Goal: Find specific page/section: Find specific page/section

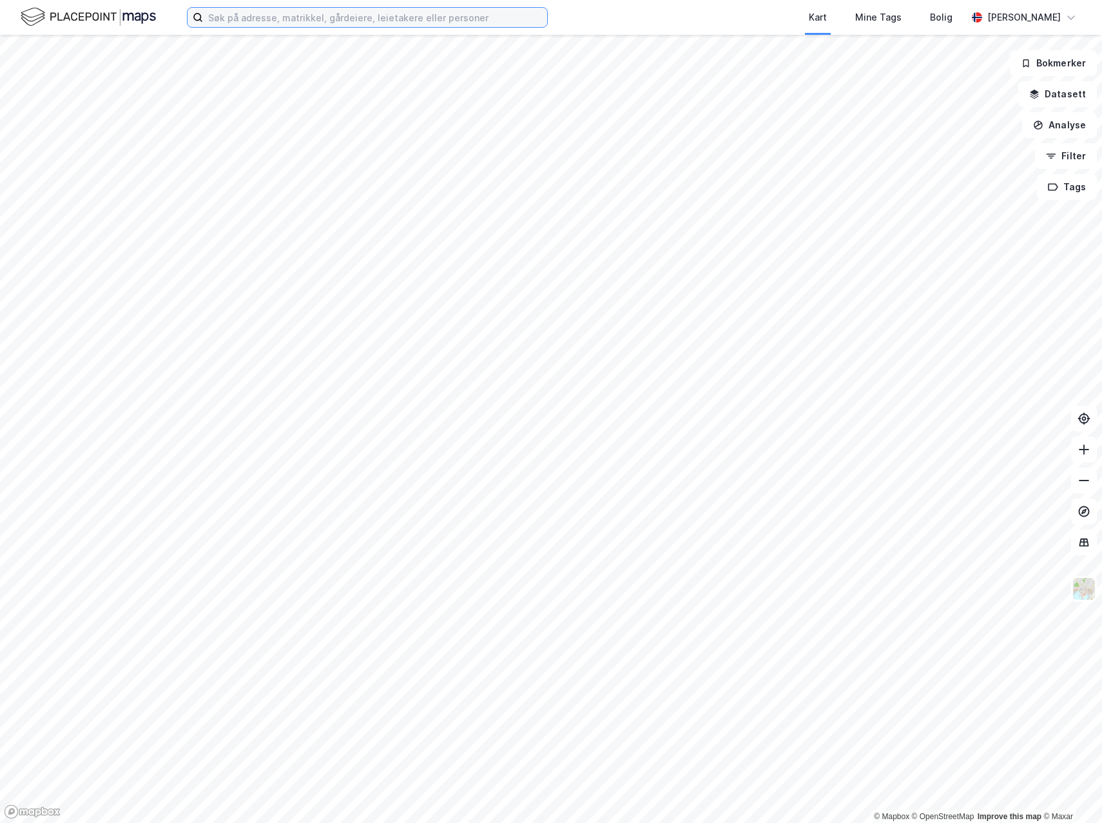
click at [250, 12] on input at bounding box center [375, 17] width 344 height 19
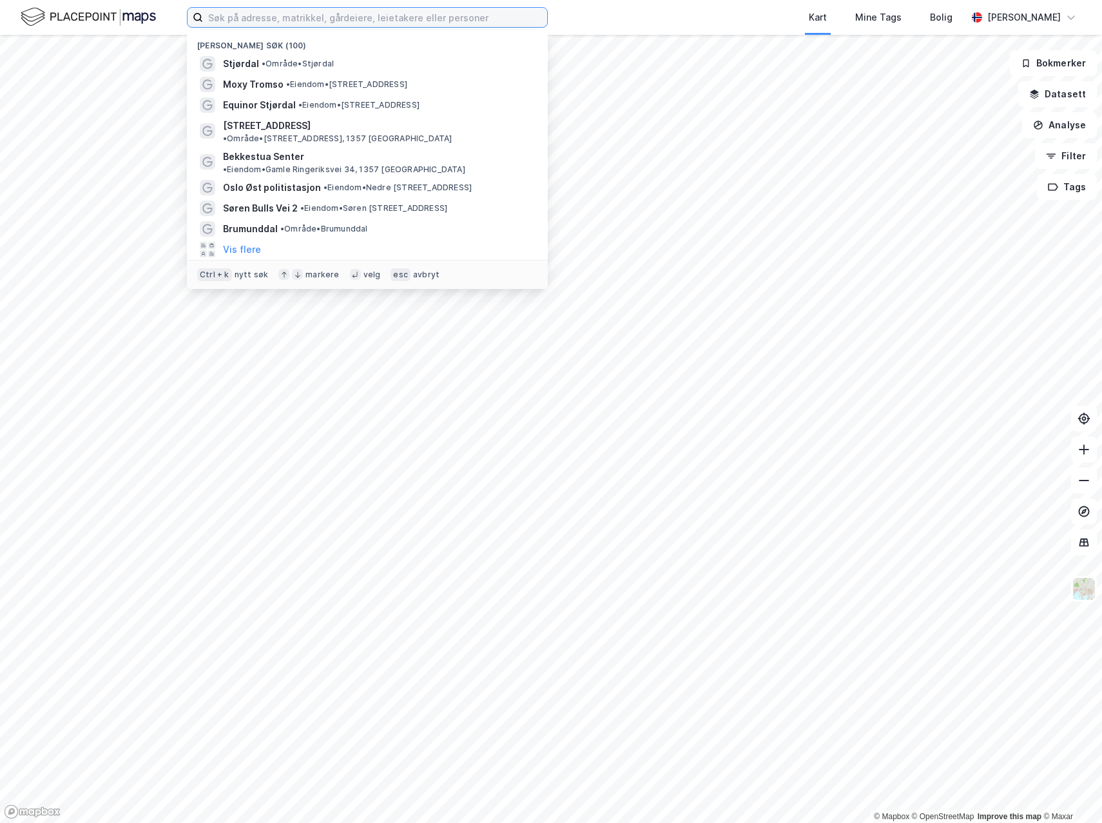
type input "b"
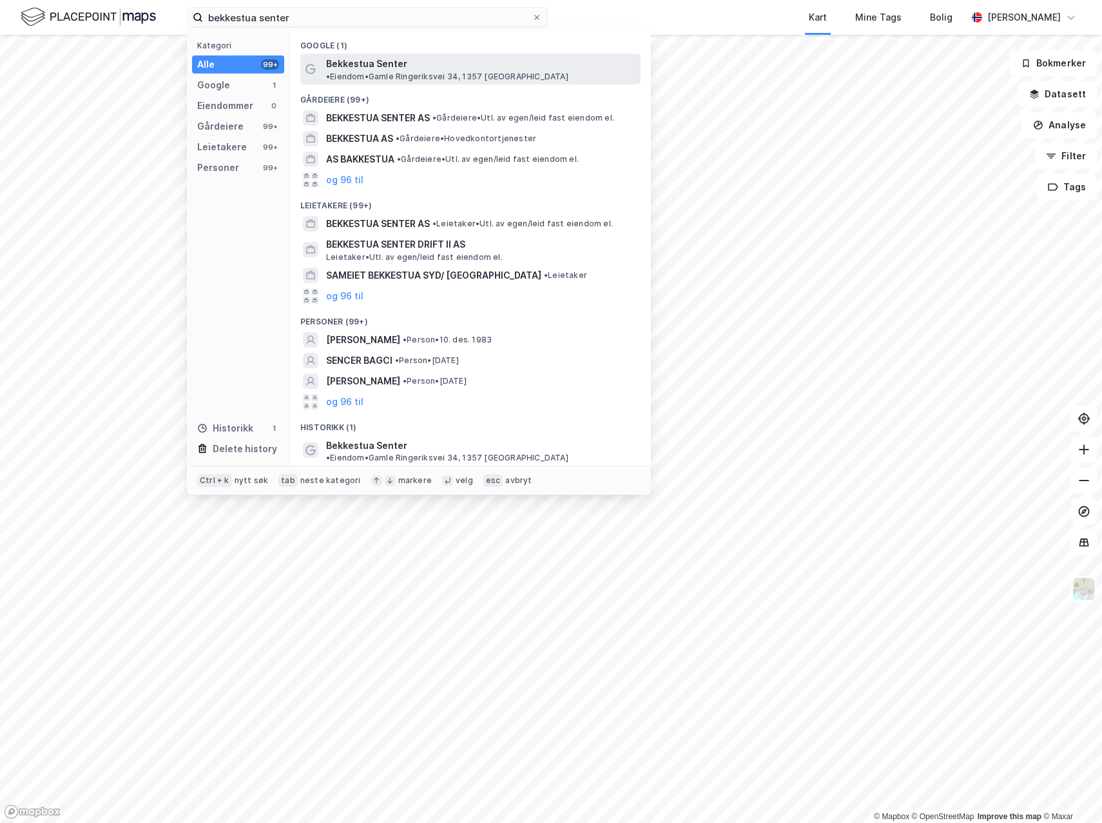
click at [430, 72] on div "Bekkestua Senter • Eiendom • [STREET_ADDRESS], 1357 [GEOGRAPHIC_DATA]" at bounding box center [470, 69] width 340 height 31
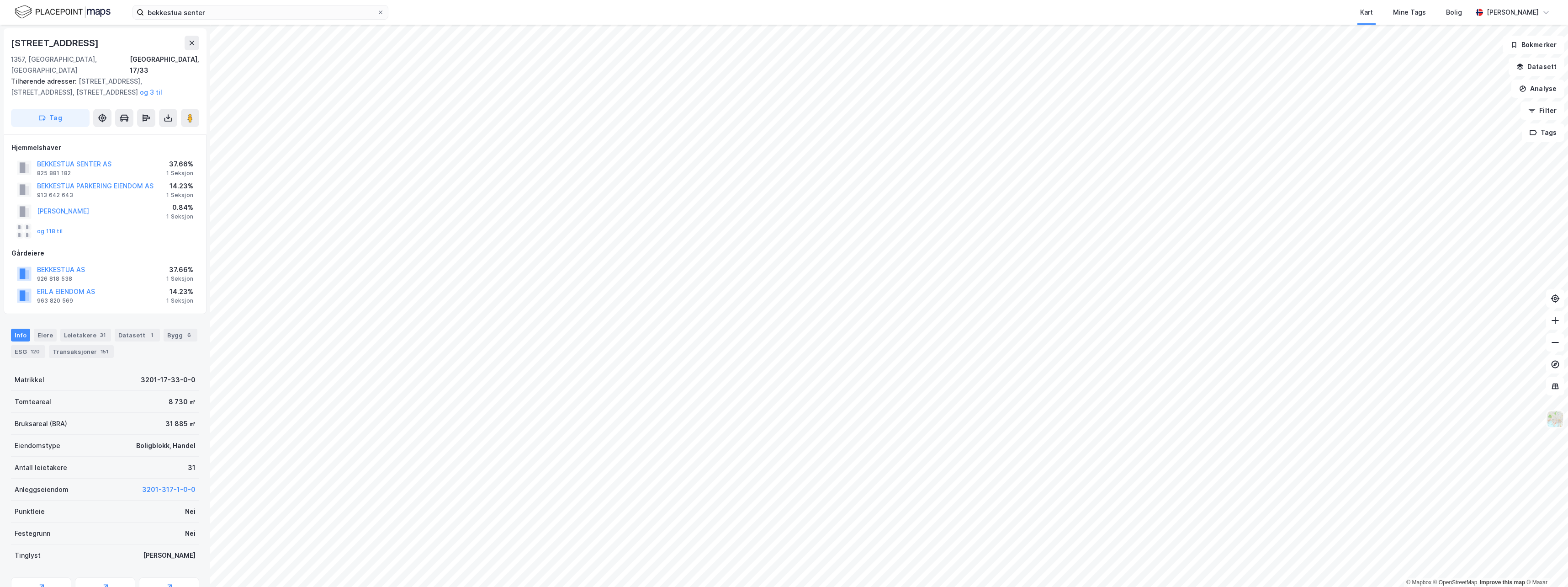
click at [781, 420] on img at bounding box center [1555, 419] width 17 height 17
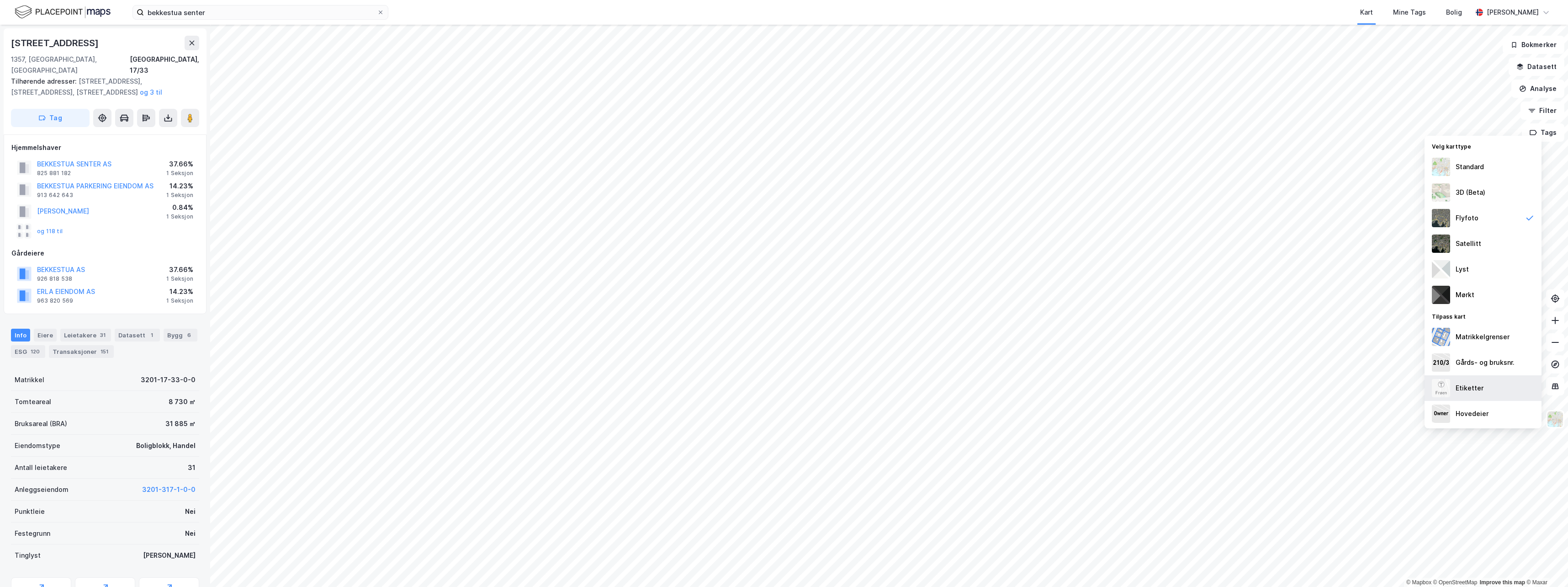
click at [781, 391] on div "Etiketter" at bounding box center [1483, 388] width 117 height 26
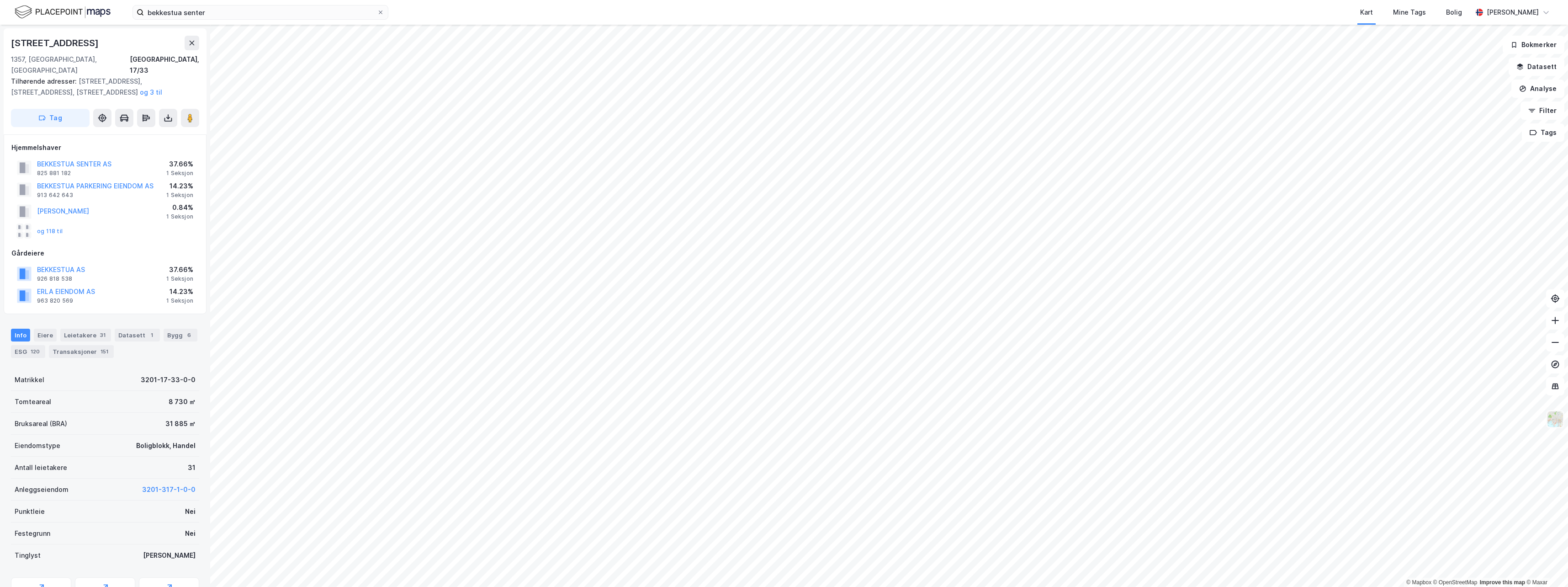
click at [781, 420] on img at bounding box center [1555, 419] width 17 height 17
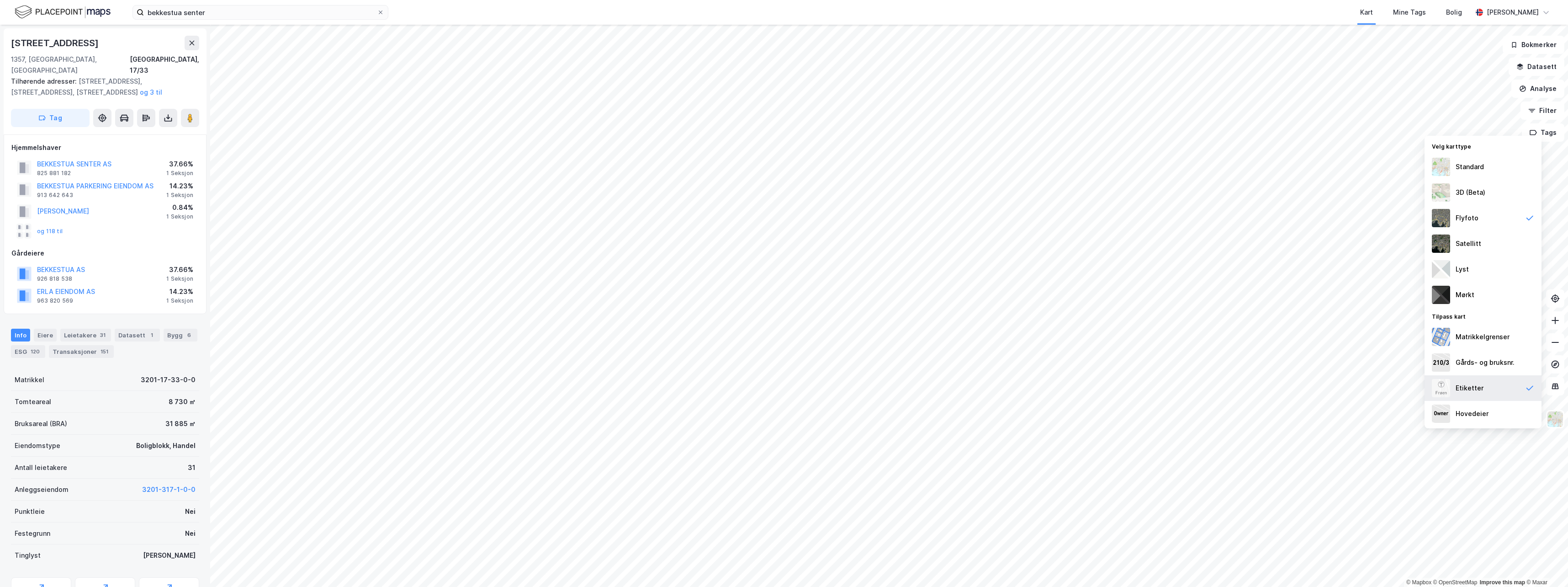
click at [781, 391] on div "Etiketter" at bounding box center [1483, 388] width 117 height 26
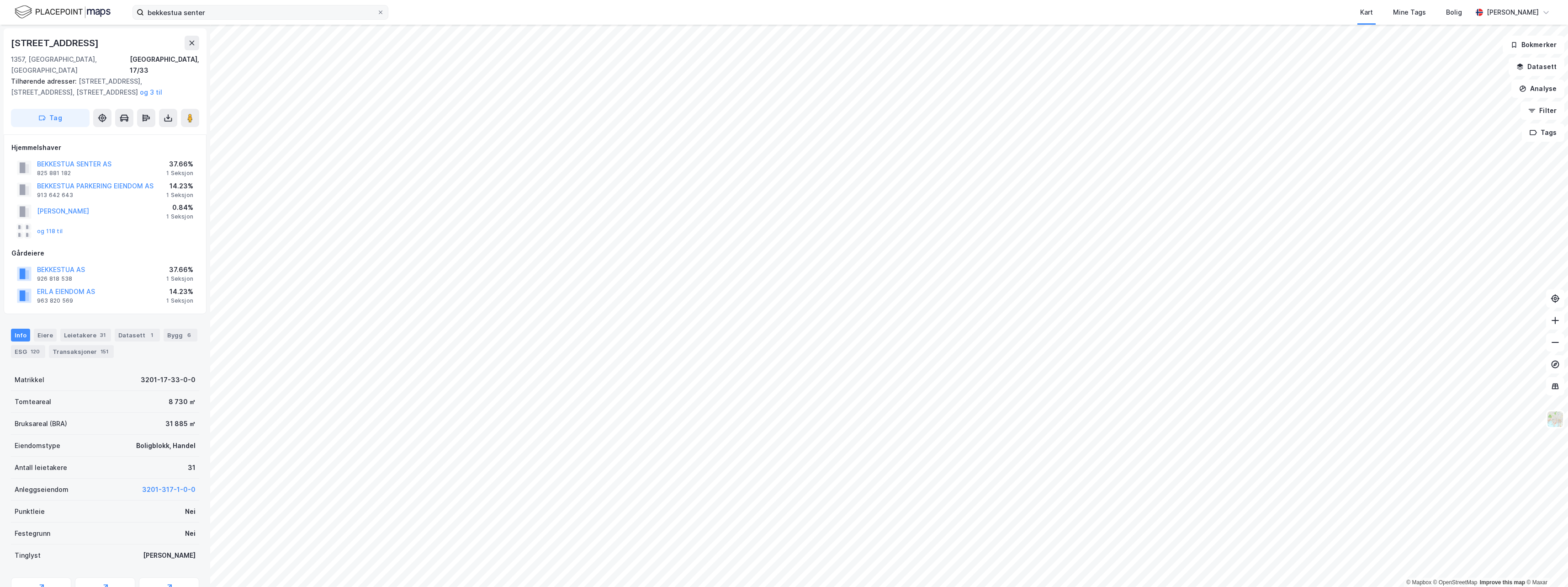
click at [350, 19] on label "bekkestua senter" at bounding box center [260, 12] width 256 height 15
click at [350, 19] on input "bekkestua senter" at bounding box center [260, 12] width 233 height 13
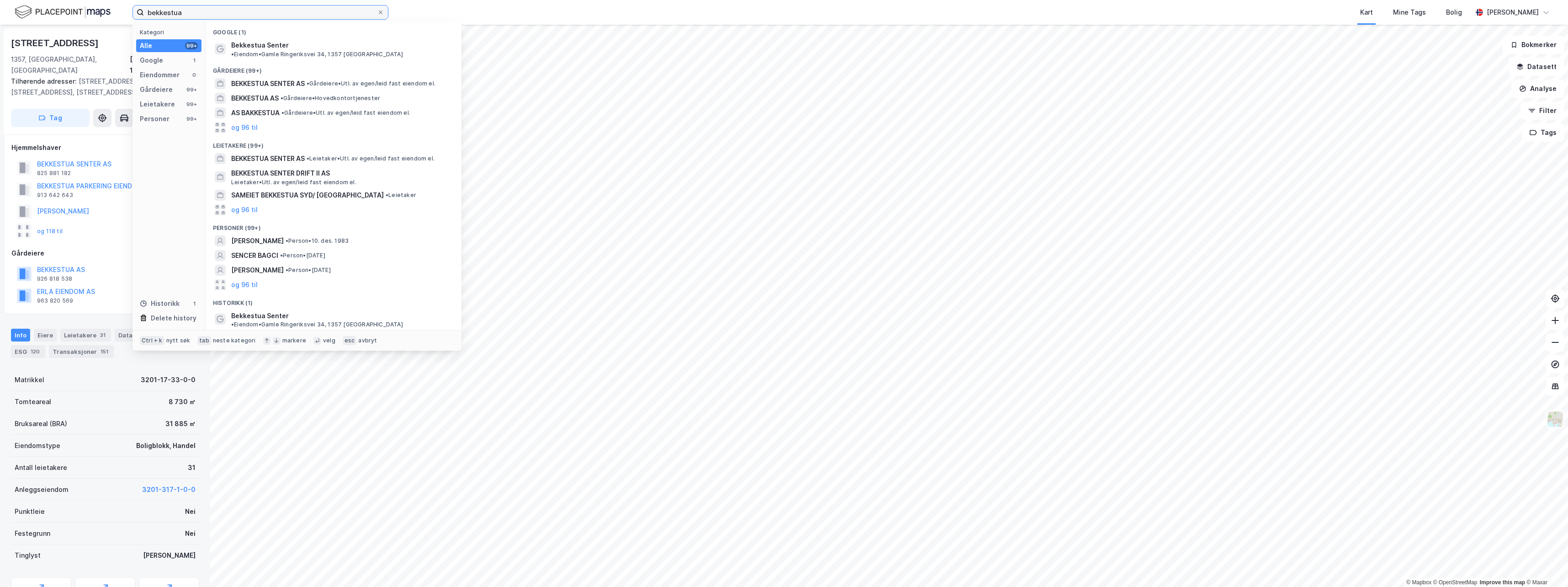
type input "bekkestua"
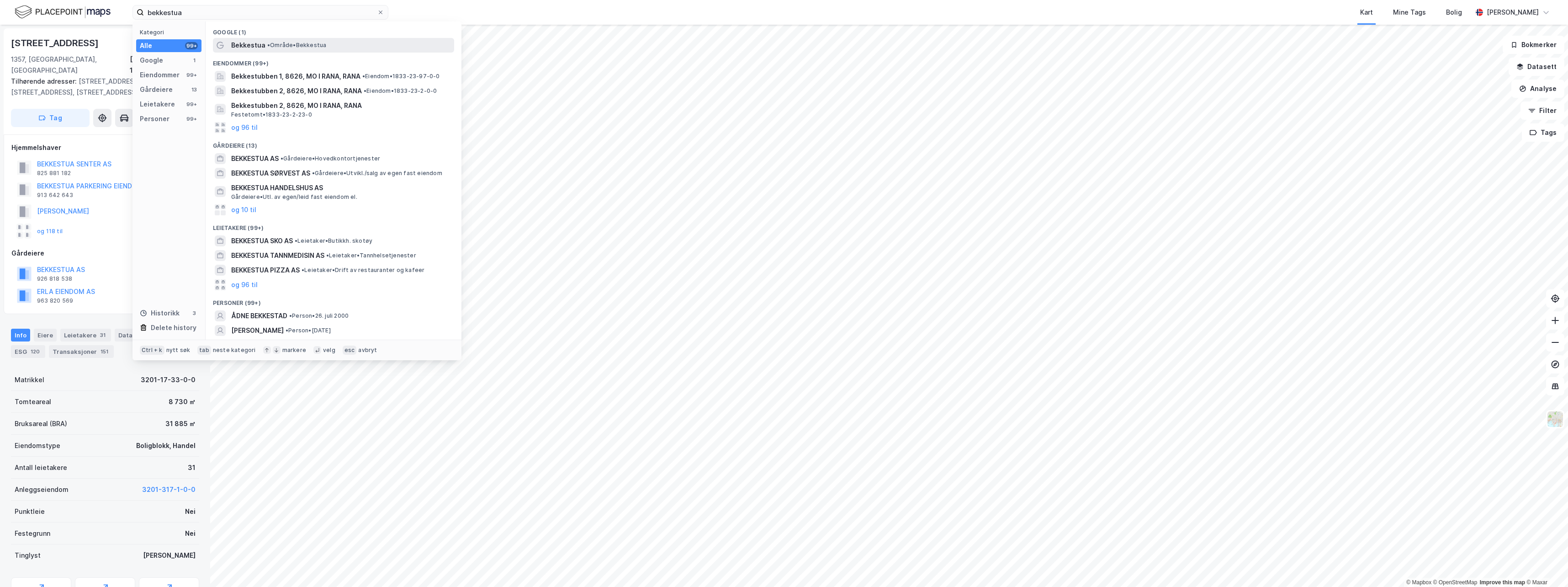
click at [254, 40] on span "Bekkestua" at bounding box center [248, 45] width 34 height 11
